Goal: Check status: Check status

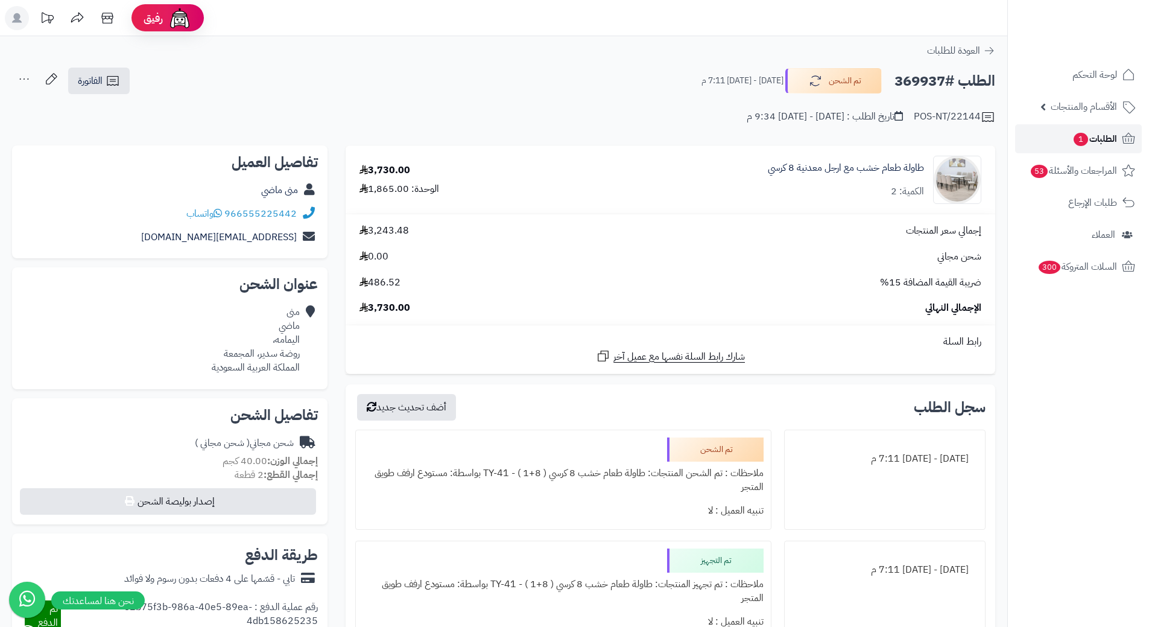
click at [1098, 141] on span "الطلبات 1" at bounding box center [1094, 138] width 45 height 17
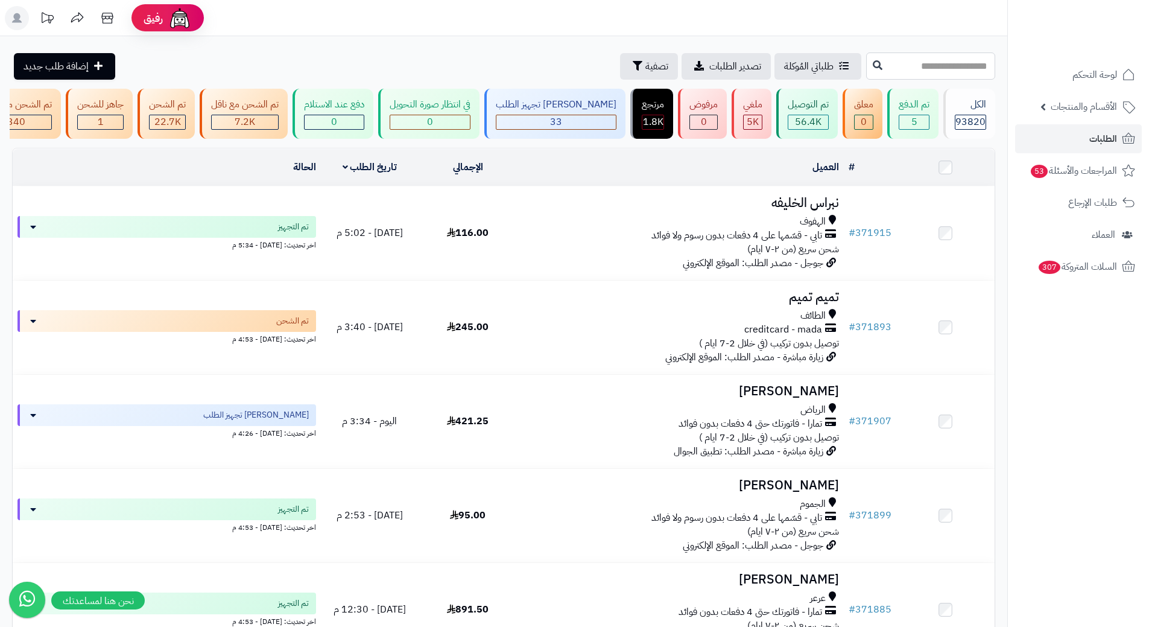
click at [957, 69] on input "text" at bounding box center [930, 65] width 129 height 27
type input "******"
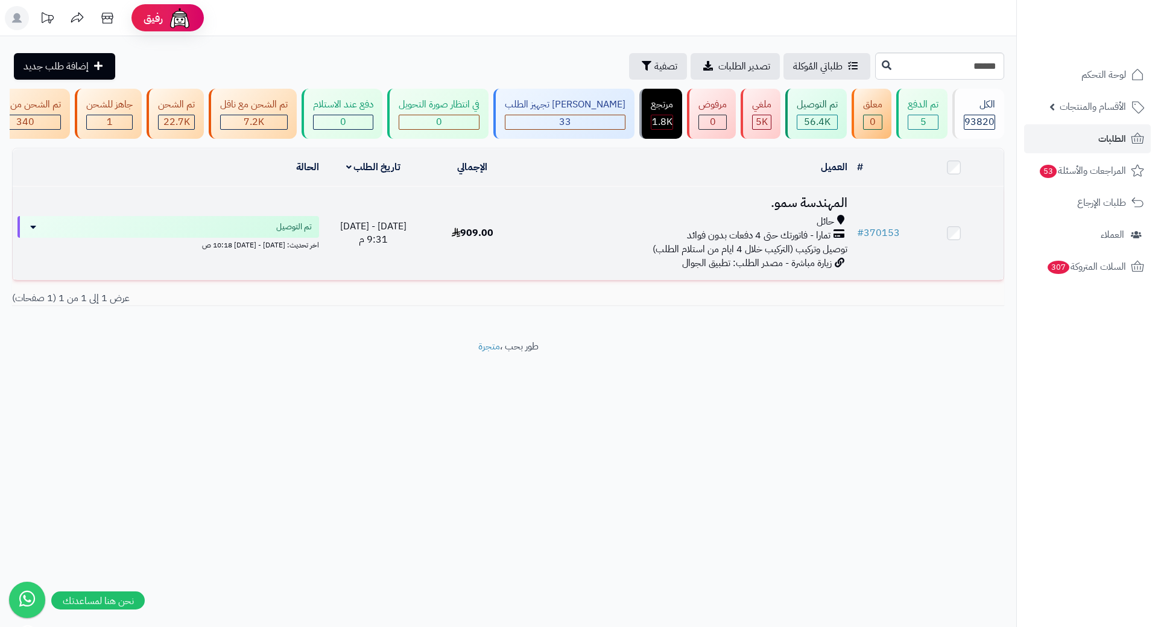
click at [825, 210] on h3 "المهندسة سمو." at bounding box center [687, 203] width 320 height 14
